Goal: Information Seeking & Learning: Learn about a topic

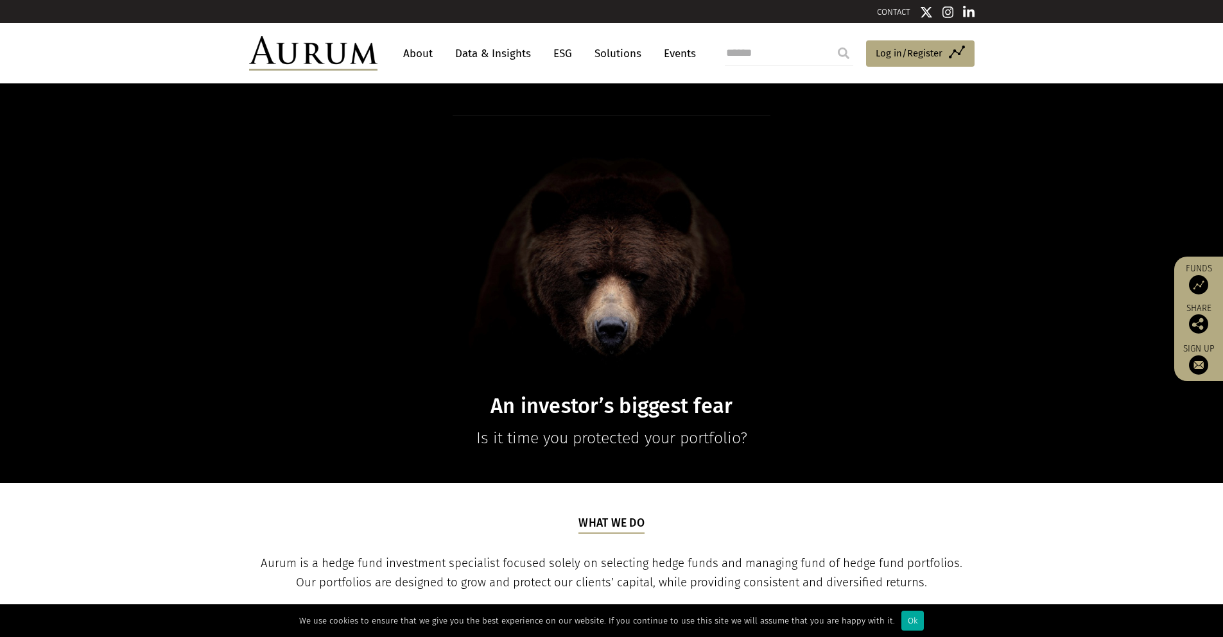
click at [506, 56] on link "Data & Insights" at bounding box center [493, 54] width 89 height 24
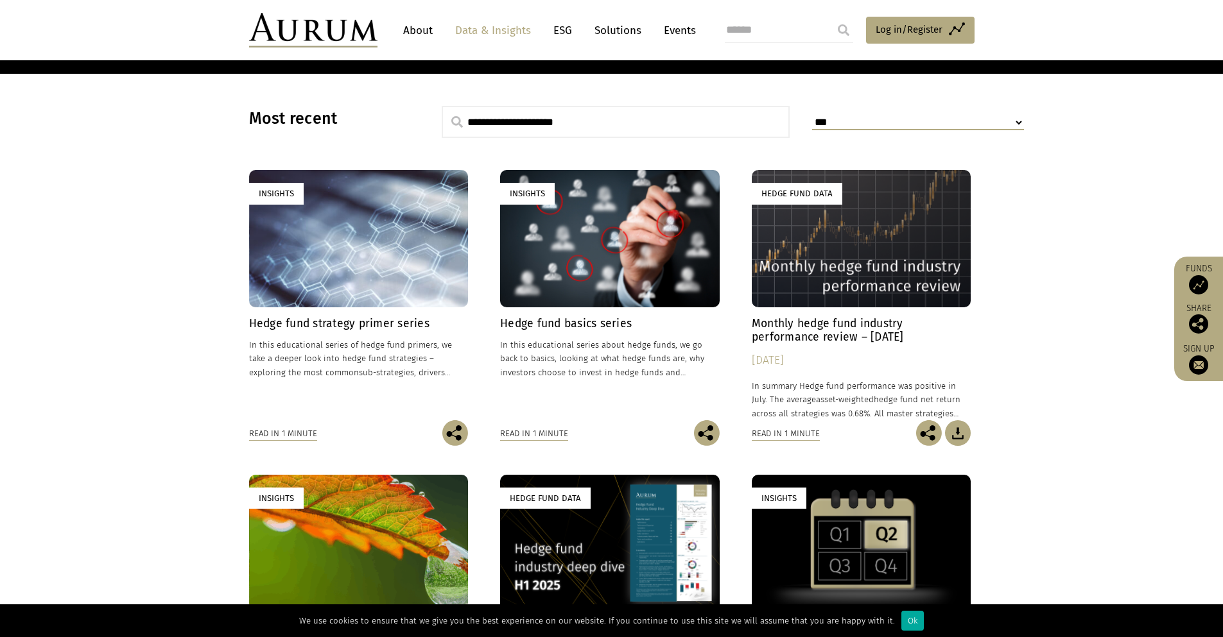
scroll to position [529, 0]
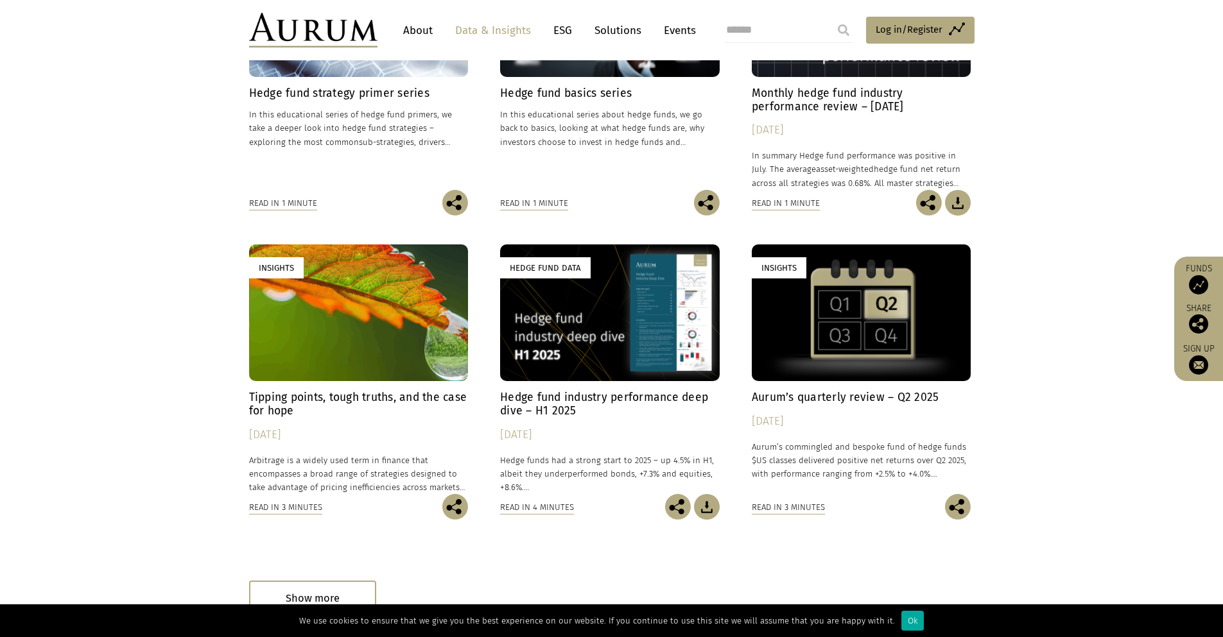
click at [387, 304] on div "Insights" at bounding box center [359, 313] width 220 height 137
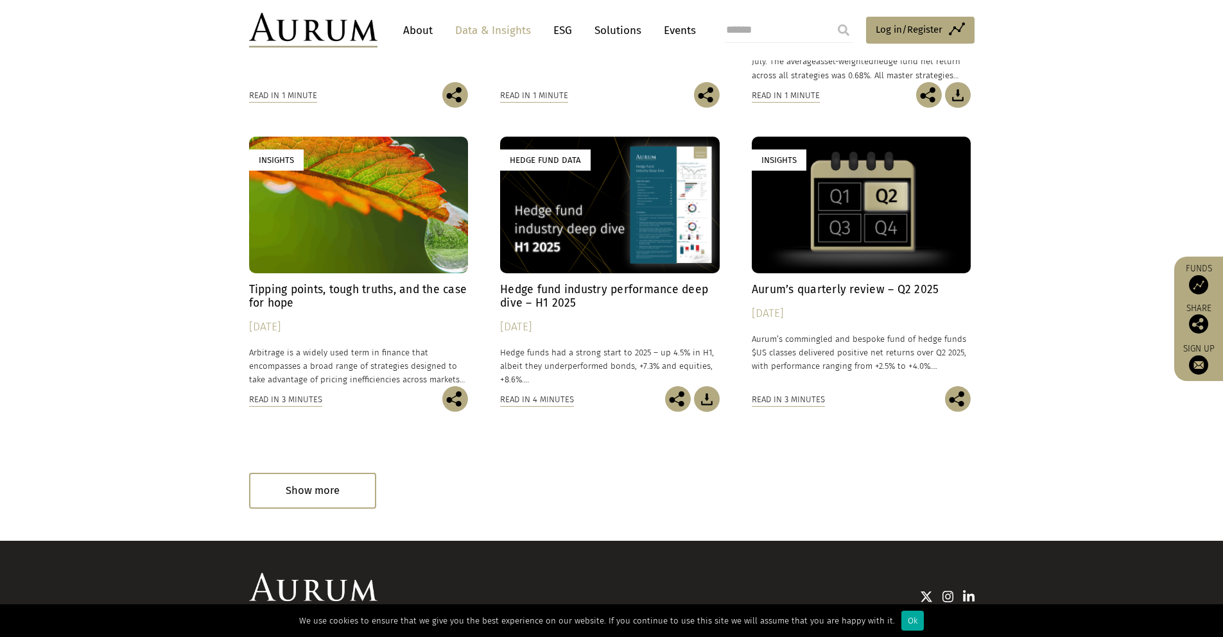
click at [580, 293] on h4 "Hedge fund industry performance deep dive – H1 2025" at bounding box center [610, 296] width 220 height 27
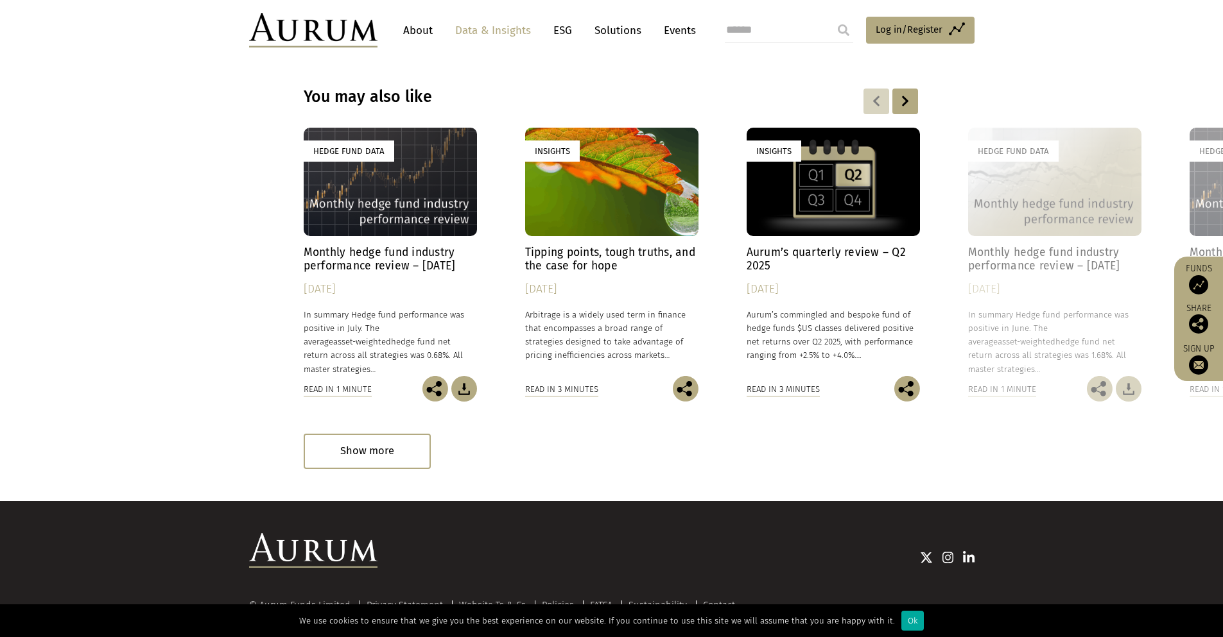
scroll to position [3748, 0]
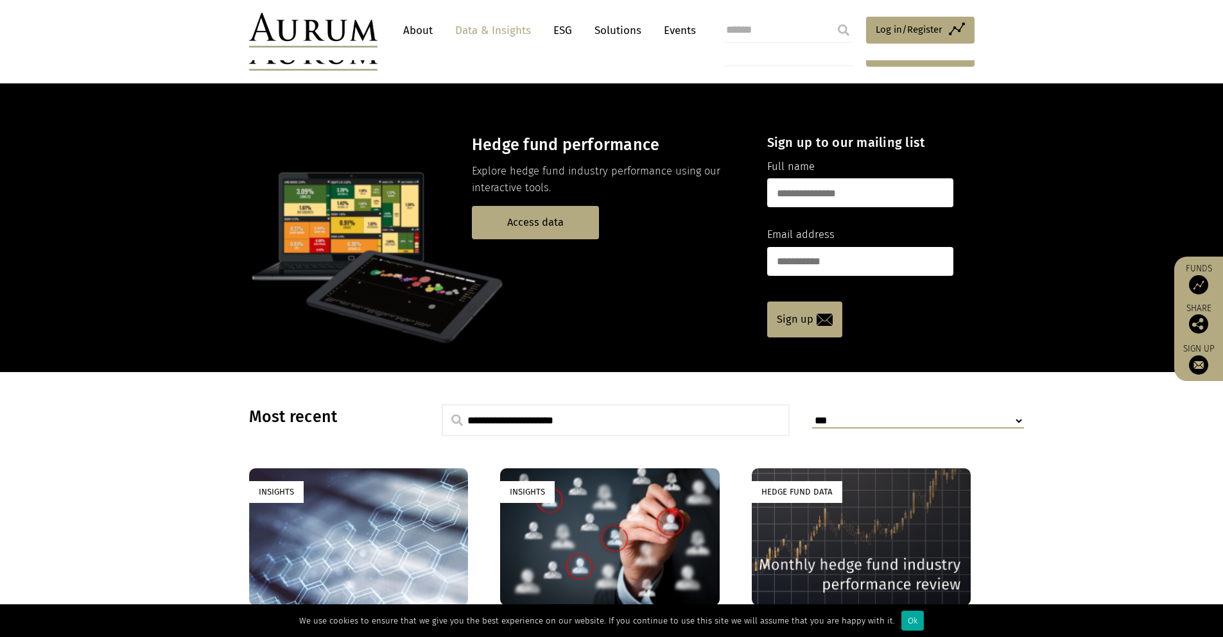
scroll to position [637, 0]
